Goal: Information Seeking & Learning: Learn about a topic

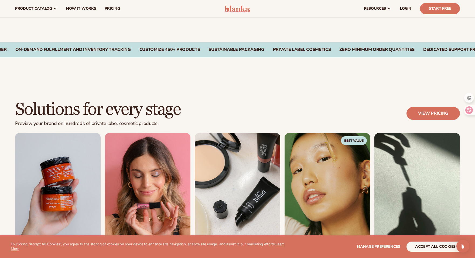
scroll to position [9, 0]
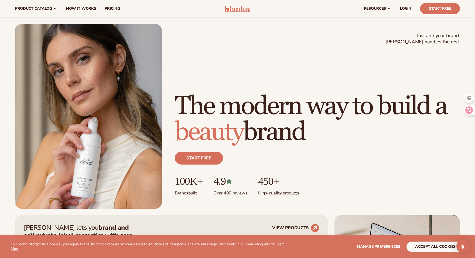
click at [412, 11] on link "LOGIN" at bounding box center [406, 8] width 20 height 17
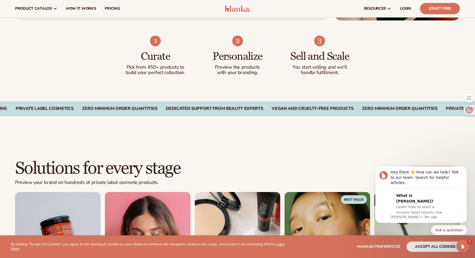
scroll to position [0, 0]
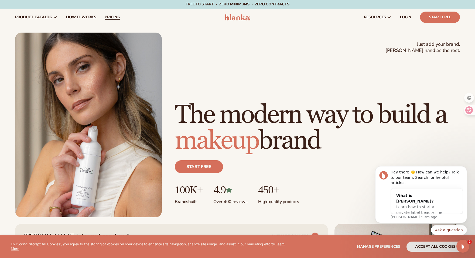
click at [108, 19] on span "pricing" at bounding box center [112, 17] width 15 height 4
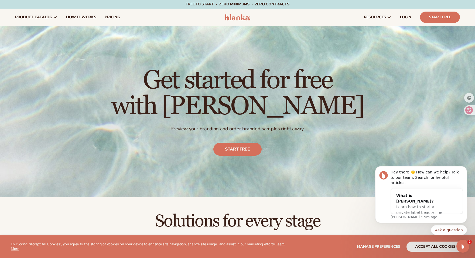
drag, startPoint x: 284, startPoint y: 64, endPoint x: 332, endPoint y: 41, distance: 53.4
click at [287, 63] on div "Get started for free with [PERSON_NAME] Preview your branding and order branded…" at bounding box center [237, 112] width 253 height 110
